Goal: Task Accomplishment & Management: Use online tool/utility

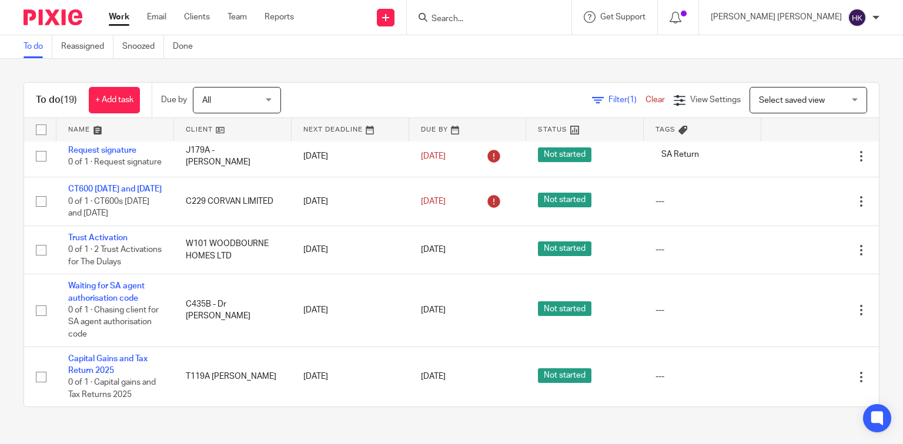
scroll to position [879, 0]
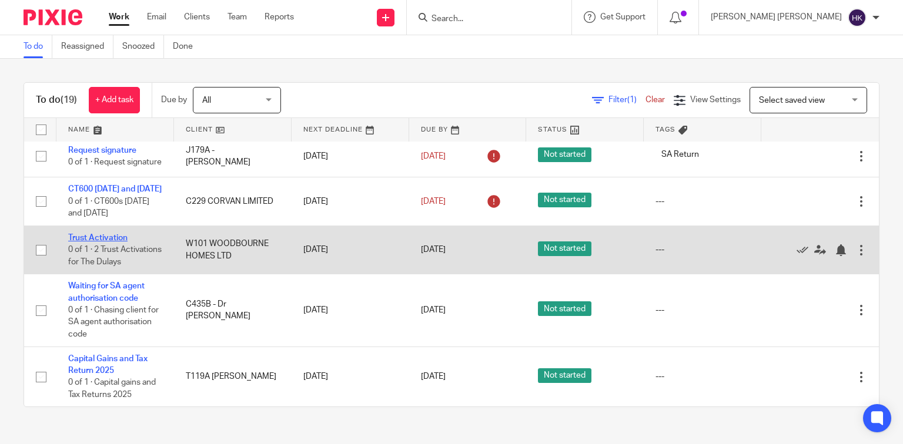
click at [96, 234] on link "Trust Activation" at bounding box center [97, 238] width 59 height 8
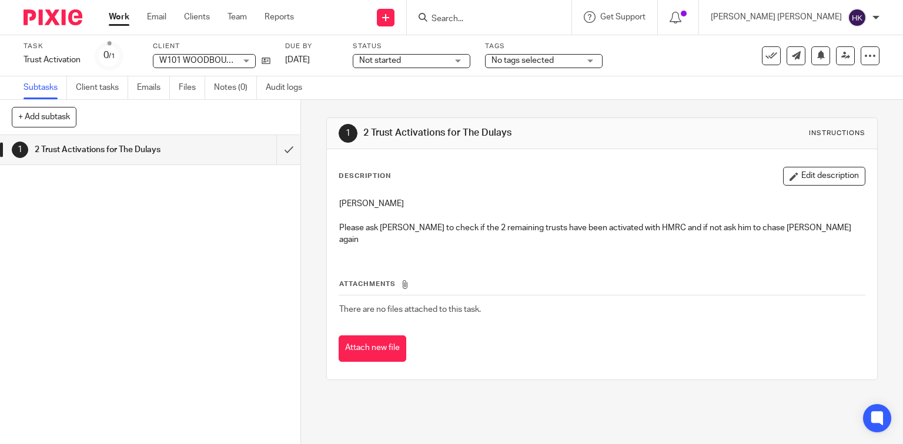
click at [830, 347] on div "Attach new file" at bounding box center [602, 349] width 527 height 26
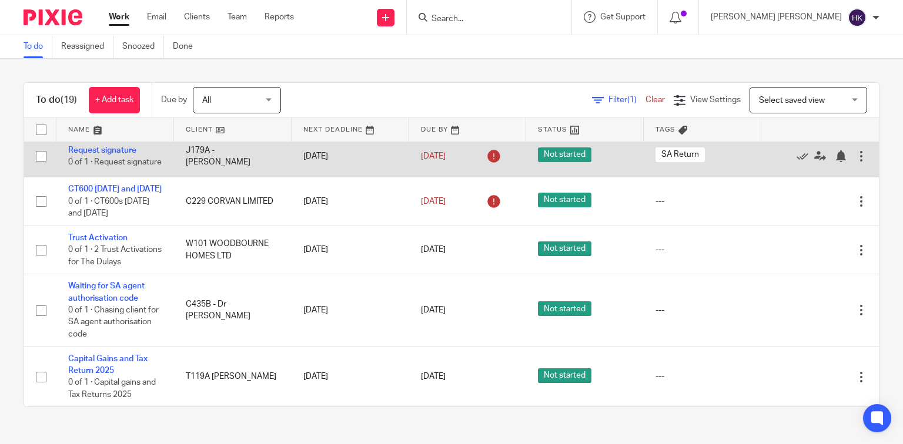
scroll to position [832, 0]
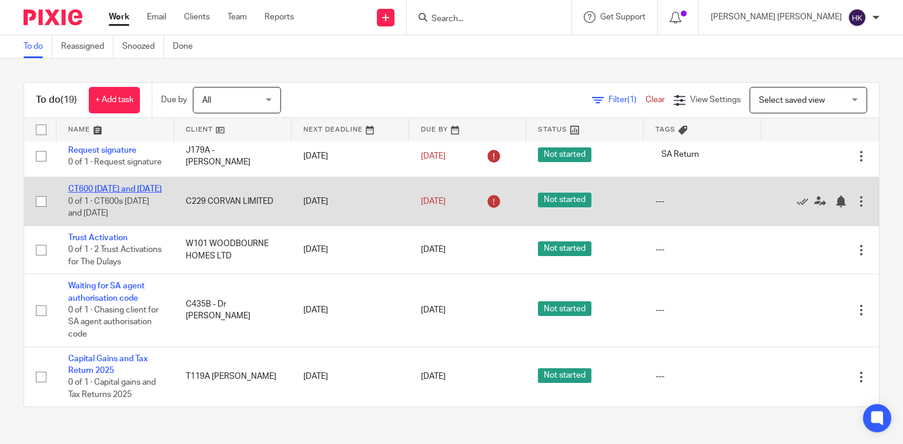
click at [122, 193] on link "CT600 [DATE] and [DATE]" at bounding box center [114, 189] width 93 height 8
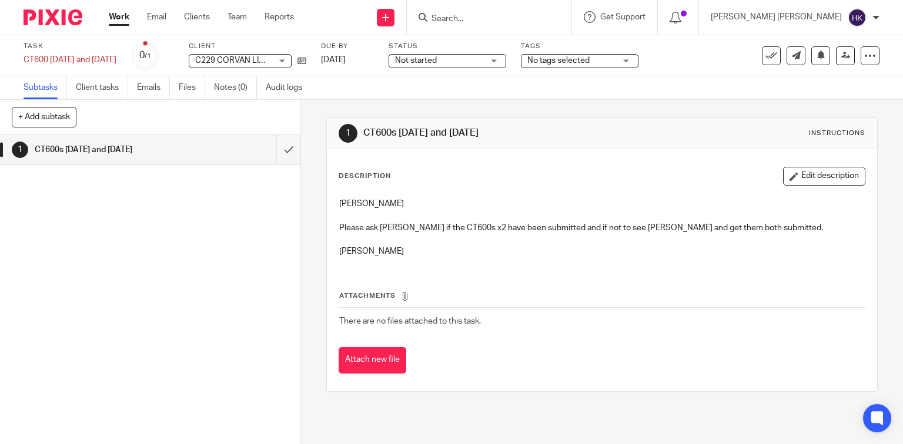
drag, startPoint x: 738, startPoint y: 218, endPoint x: 574, endPoint y: 187, distance: 167.4
click at [738, 218] on p at bounding box center [602, 216] width 526 height 12
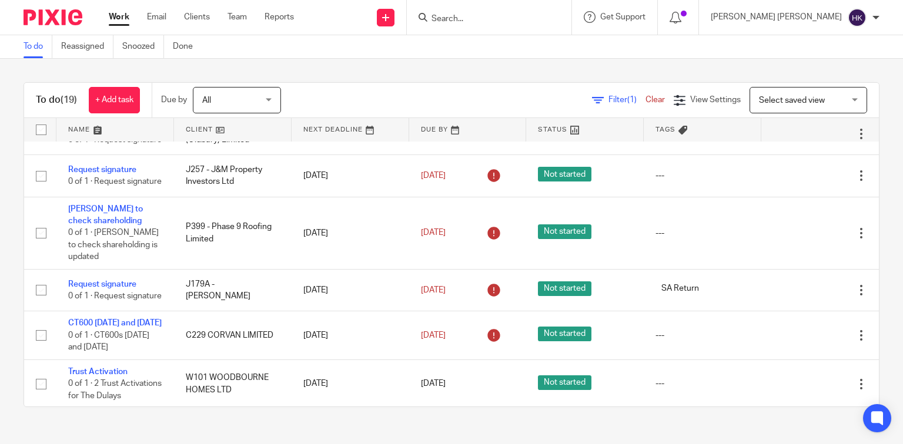
scroll to position [752, 0]
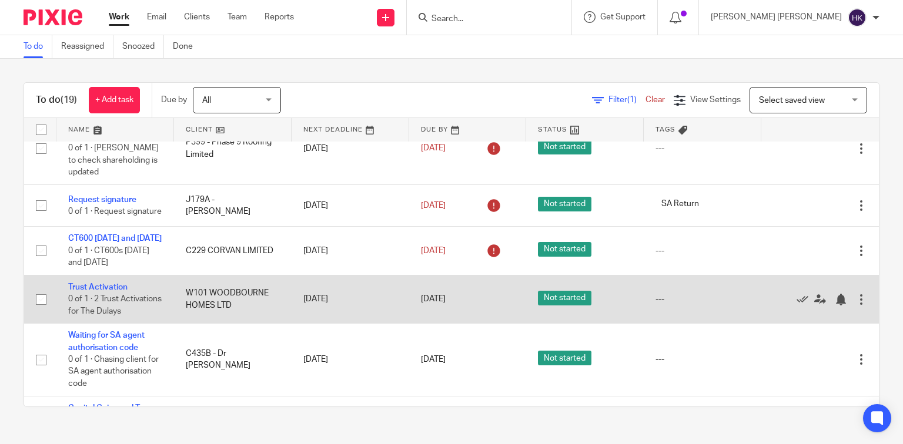
click at [310, 323] on td "[DATE]" at bounding box center [351, 299] width 118 height 48
click at [120, 292] on link "Trust Activation" at bounding box center [97, 287] width 59 height 8
